Goal: Transaction & Acquisition: Purchase product/service

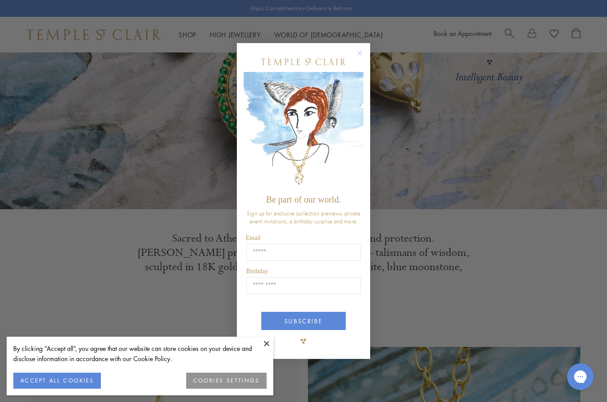
scroll to position [131, 0]
click at [357, 58] on circle "Close dialog" at bounding box center [359, 53] width 11 height 11
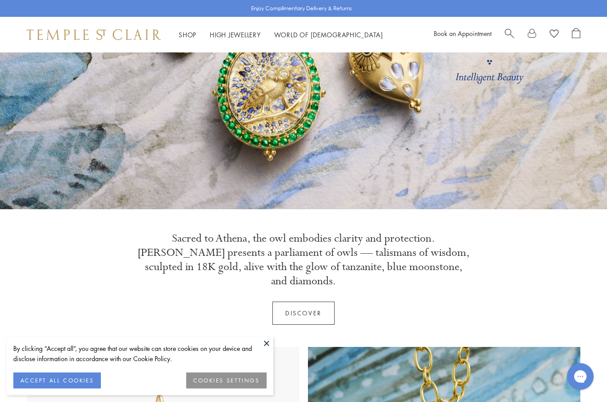
click at [267, 350] on button at bounding box center [266, 343] width 13 height 13
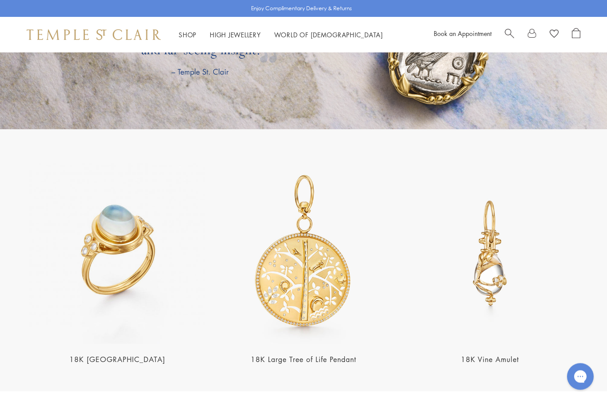
scroll to position [1560, 0]
click at [89, 260] on img at bounding box center [117, 253] width 181 height 181
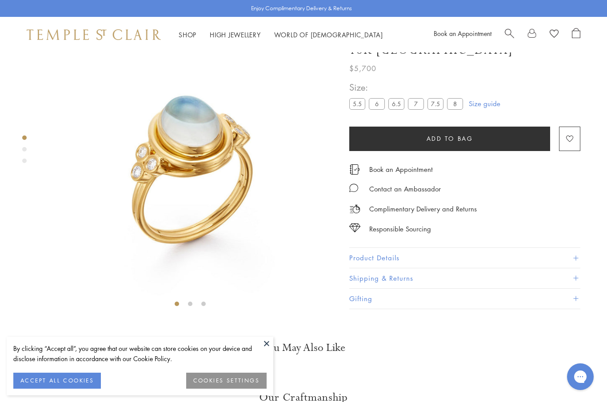
scroll to position [52, 0]
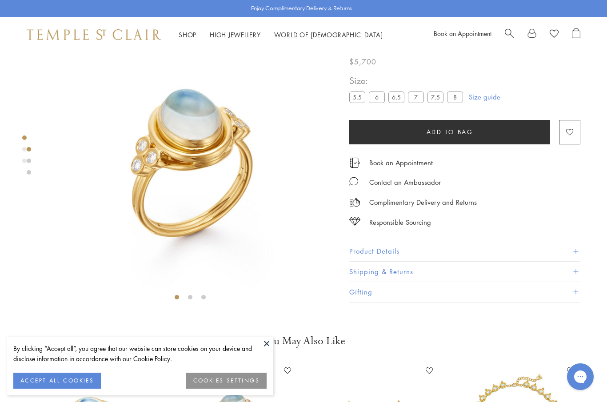
click at [261, 343] on button at bounding box center [266, 343] width 13 height 13
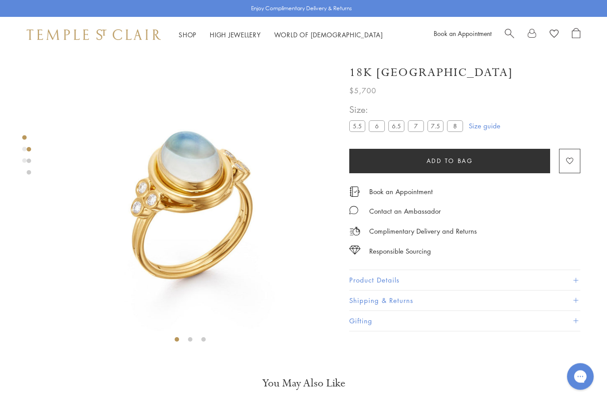
scroll to position [0, 0]
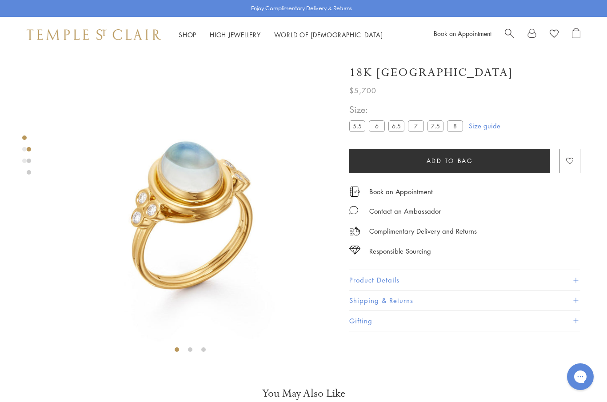
click at [229, 32] on link "High Jewellery High Jewellery" at bounding box center [235, 34] width 51 height 9
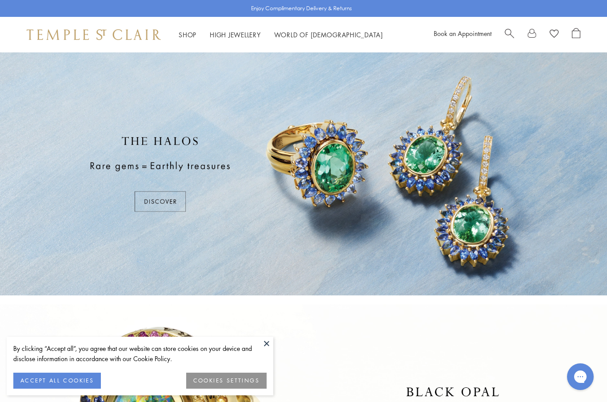
click at [258, 345] on div "By clicking “Accept all”, you agree that our website can store cookies on your …" at bounding box center [139, 353] width 253 height 20
click at [40, 377] on button "ACCEPT ALL COOKIES" at bounding box center [56, 381] width 87 height 16
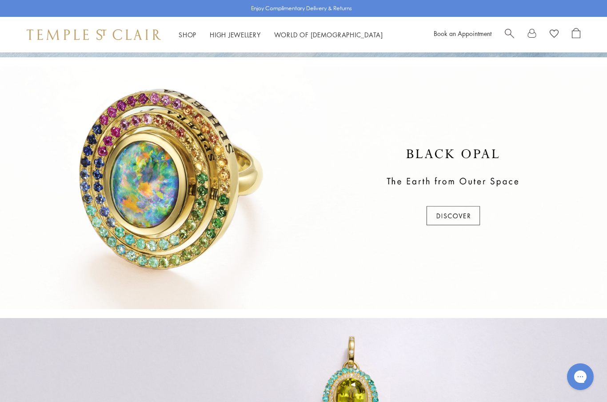
scroll to position [232, 0]
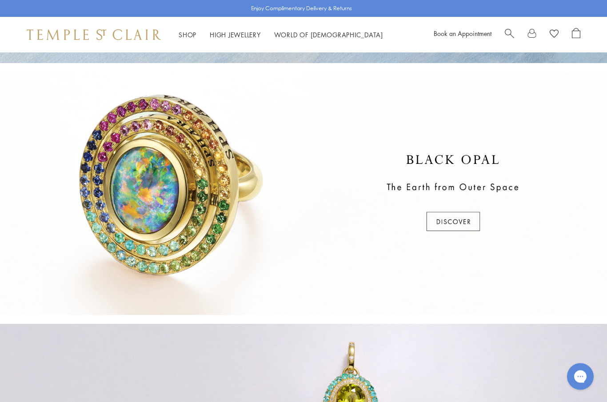
click at [181, 41] on div "Shop Shop Categories Amulets Pendants & Charms Lockets Chains & Leather Cords E…" at bounding box center [303, 35] width 607 height 36
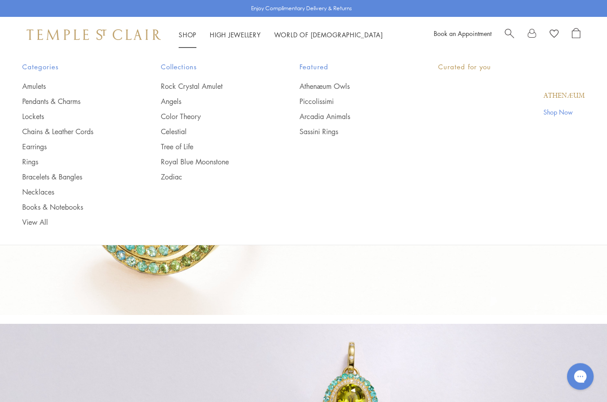
scroll to position [232, 0]
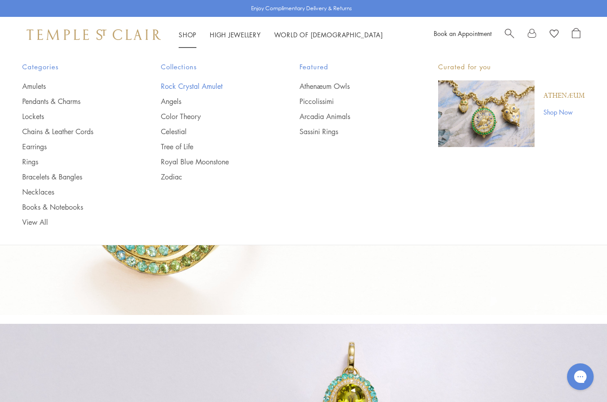
click at [180, 81] on link "Rock Crystal Amulet" at bounding box center [212, 86] width 103 height 10
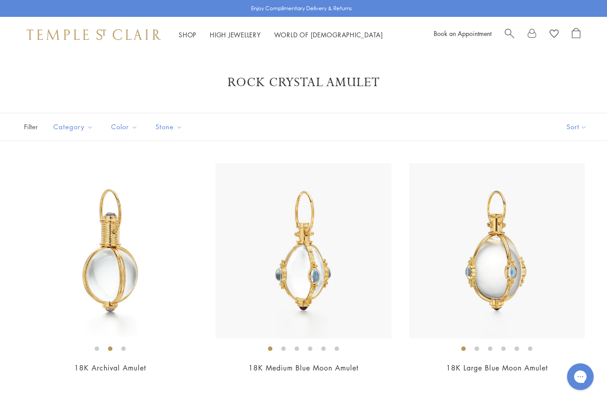
scroll to position [14, 0]
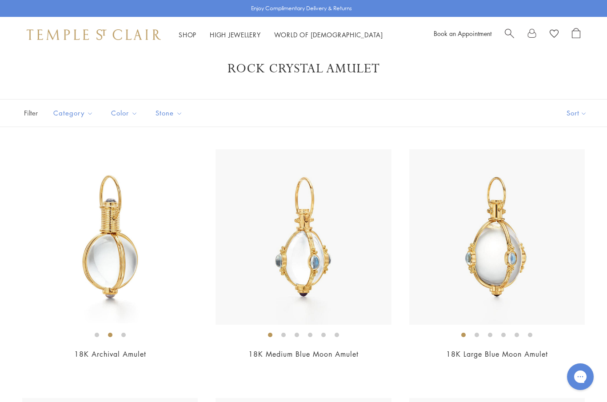
click at [576, 110] on button "Sort" at bounding box center [576, 112] width 60 height 27
click at [585, 113] on button "Sort" at bounding box center [576, 112] width 60 height 27
click at [580, 172] on button "Price, low to high" at bounding box center [562, 176] width 90 height 22
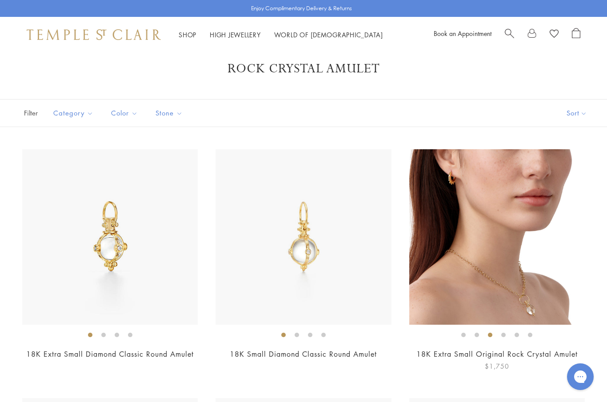
click at [552, 279] on img at bounding box center [496, 236] width 175 height 175
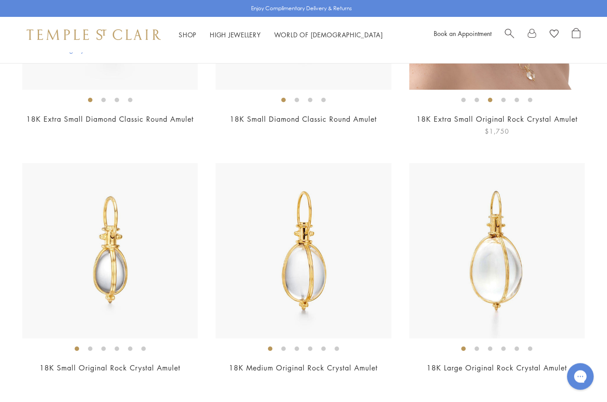
scroll to position [249, 0]
click at [113, 270] on img at bounding box center [109, 250] width 175 height 175
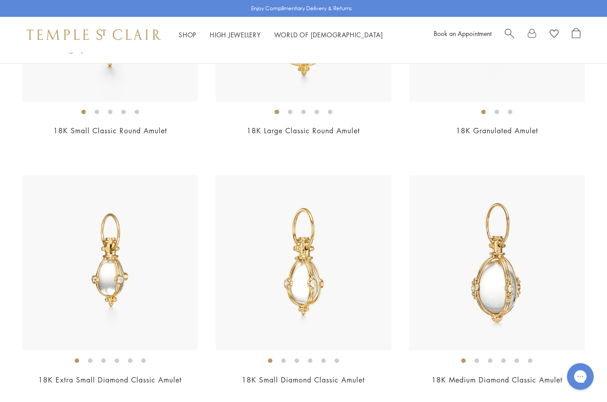
scroll to position [735, 0]
click at [98, 291] on img at bounding box center [109, 262] width 175 height 175
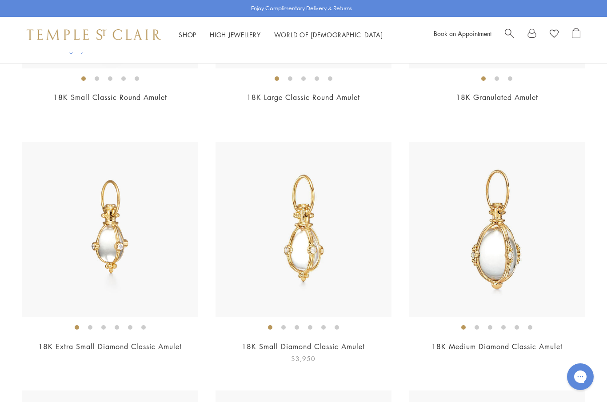
click at [292, 230] on img at bounding box center [302, 229] width 175 height 175
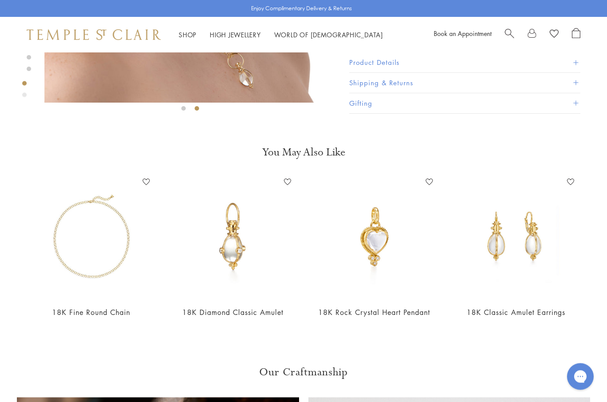
scroll to position [241, 0]
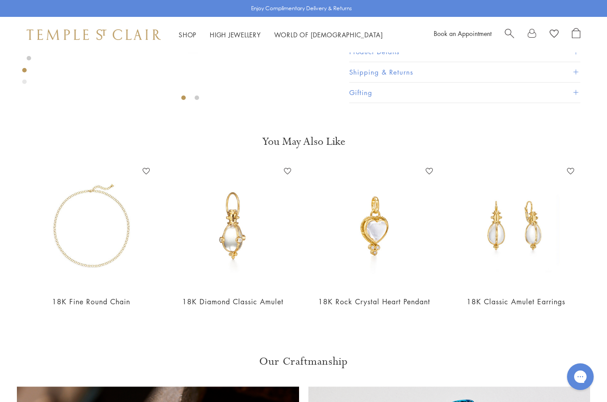
scroll to position [250, 0]
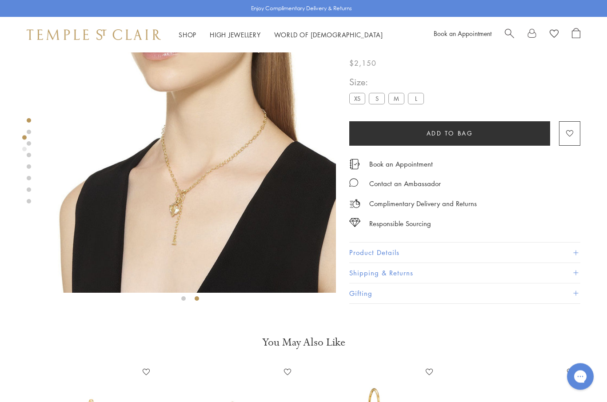
scroll to position [51, 0]
click at [152, 146] on img at bounding box center [189, 146] width 291 height 291
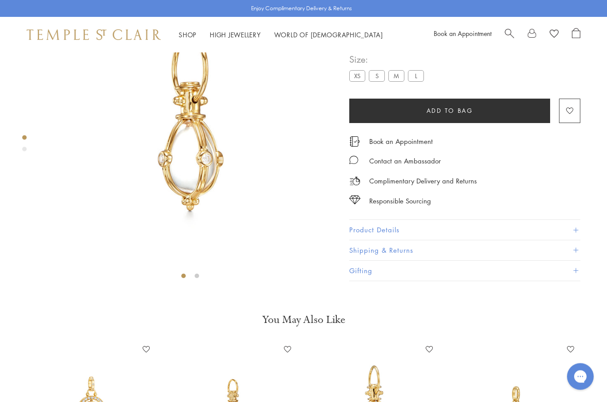
scroll to position [52, 0]
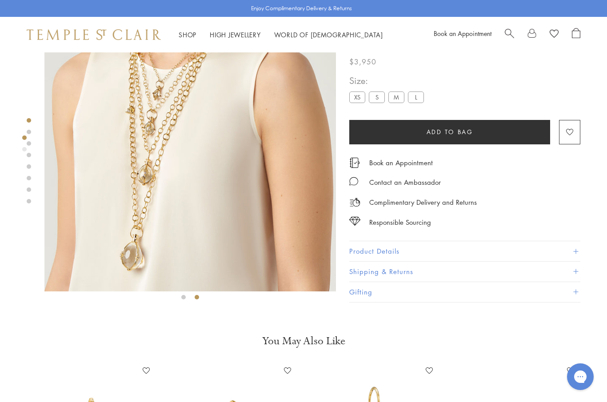
click at [204, 120] on img at bounding box center [189, 145] width 291 height 291
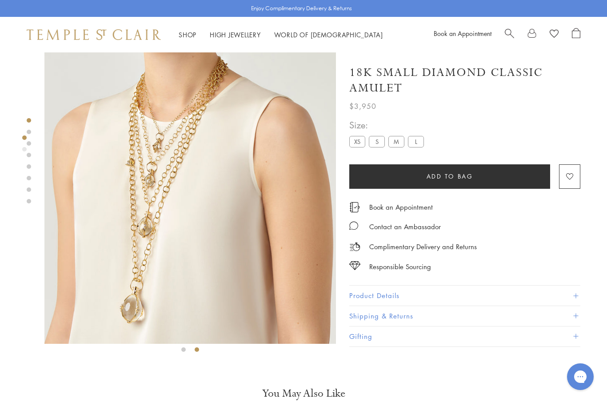
click at [577, 296] on button "Product Details" at bounding box center [464, 296] width 231 height 20
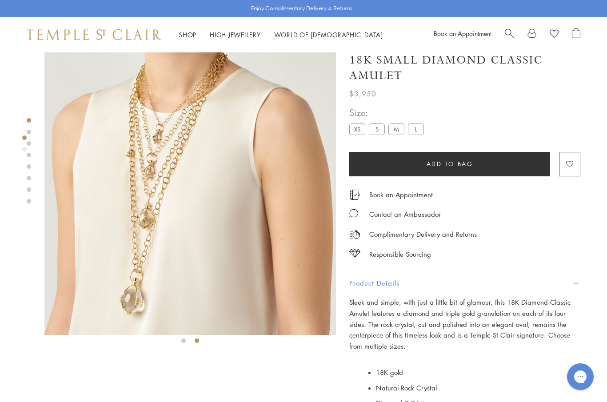
click at [25, 147] on div "Product gallery navigation" at bounding box center [24, 149] width 4 height 4
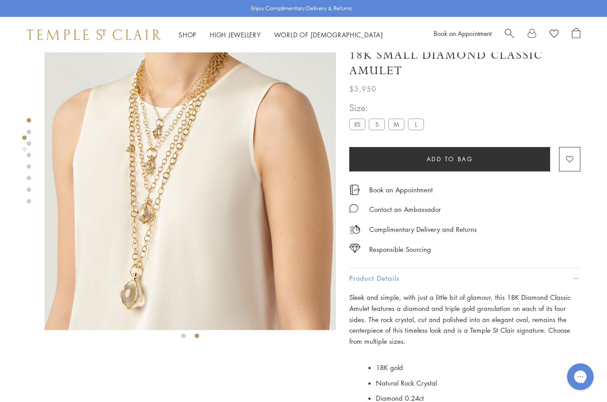
click at [25, 166] on div at bounding box center [181, 190] width 362 height 302
click at [27, 156] on link at bounding box center [29, 155] width 4 height 4
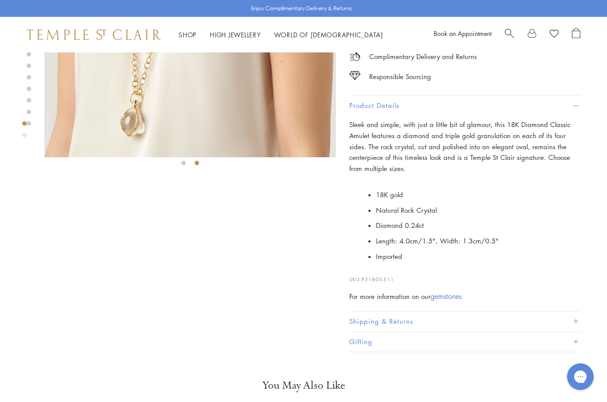
scroll to position [225, 0]
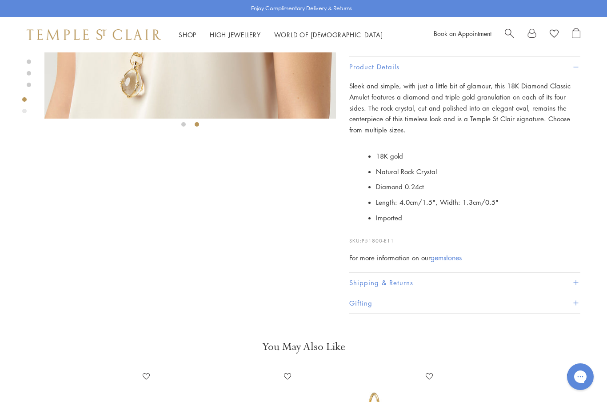
click at [573, 280] on span at bounding box center [575, 282] width 5 height 5
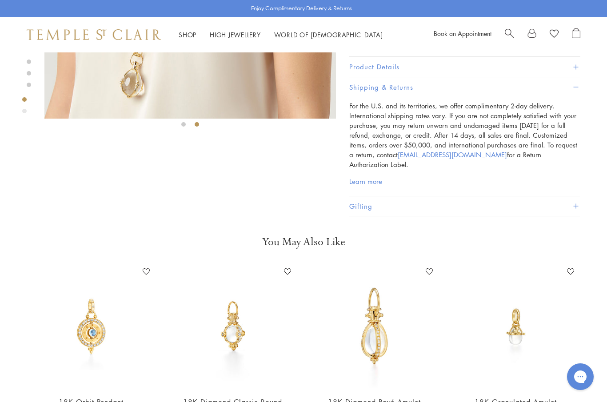
click at [577, 203] on span at bounding box center [575, 205] width 5 height 5
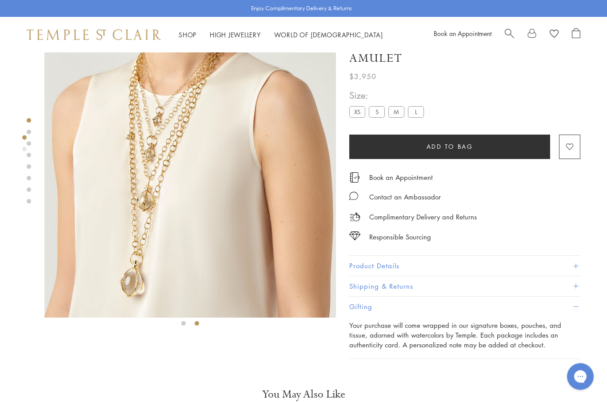
scroll to position [0, 0]
